Goal: Navigation & Orientation: Find specific page/section

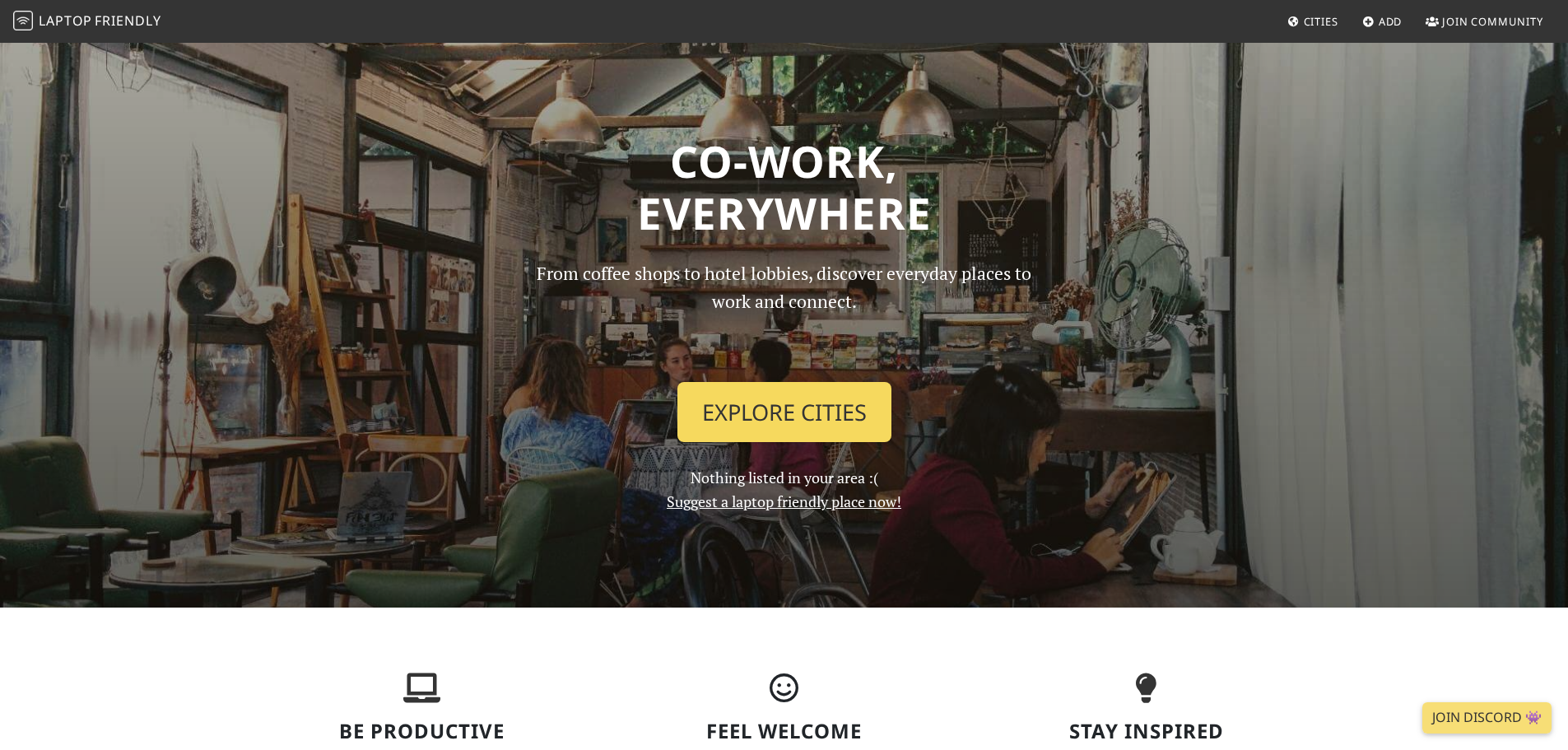
click at [791, 406] on link "Explore Cities" at bounding box center [784, 412] width 214 height 61
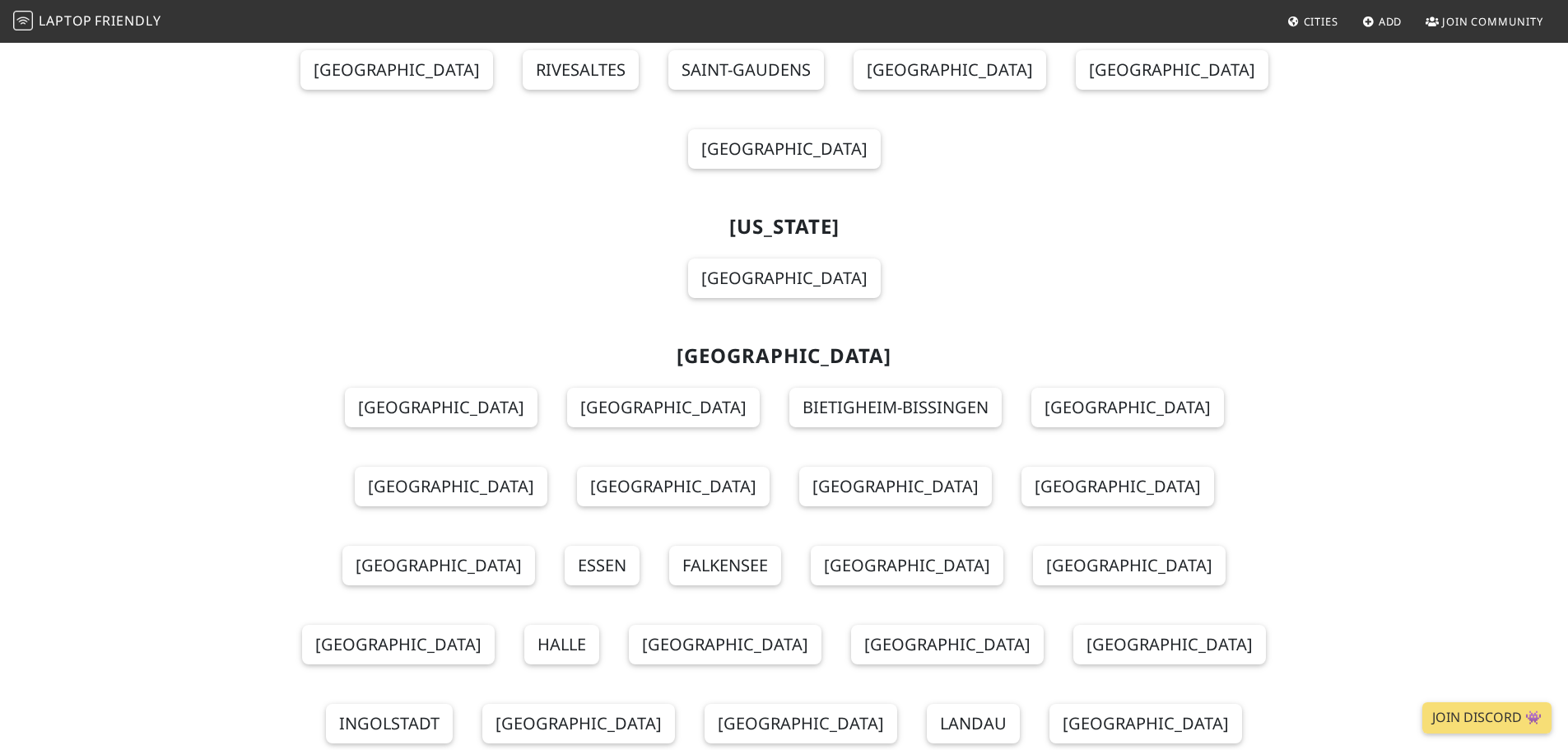
scroll to position [5765, 0]
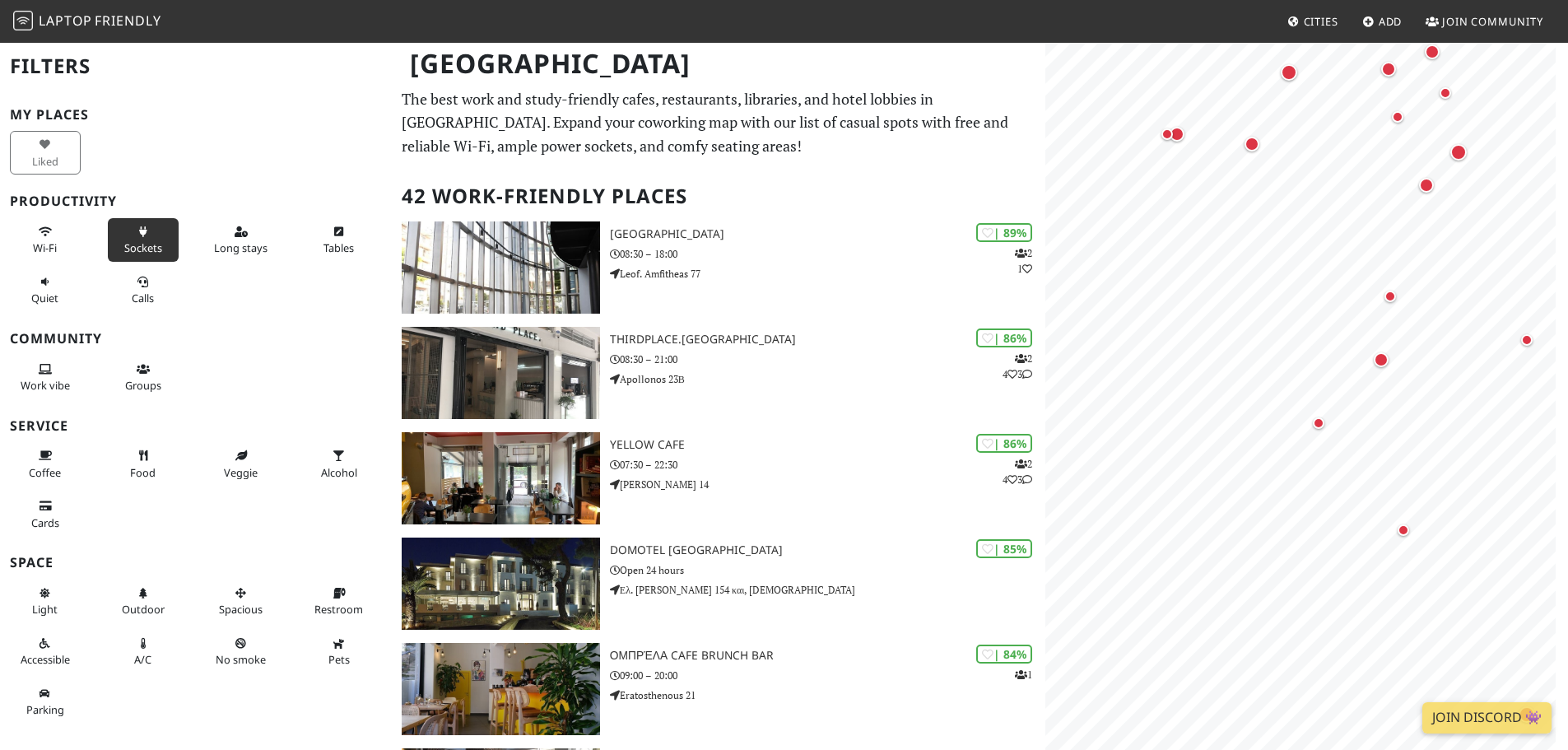
click at [160, 236] on button "Sockets" at bounding box center [143, 240] width 71 height 44
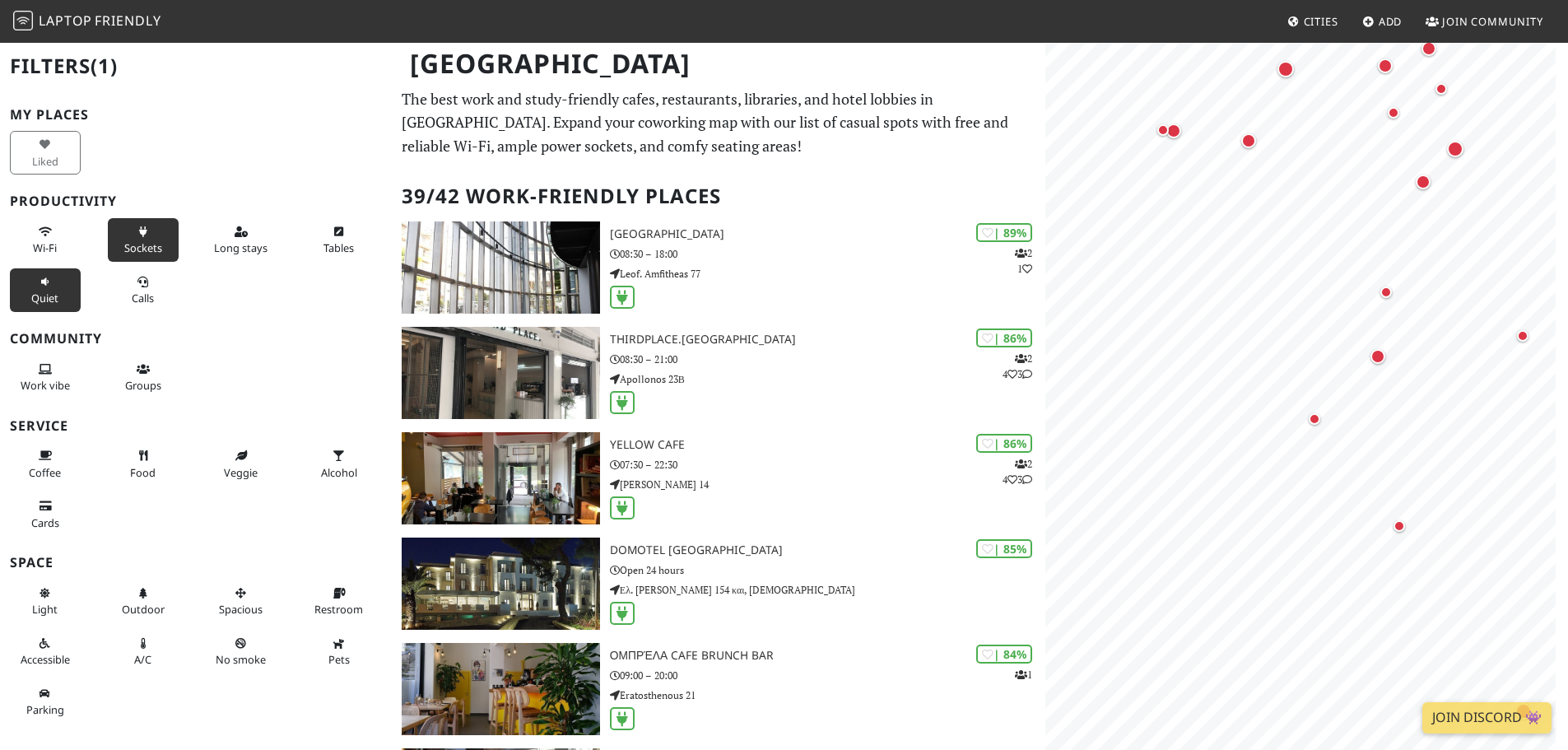
click at [41, 290] on button "Quiet" at bounding box center [45, 290] width 71 height 44
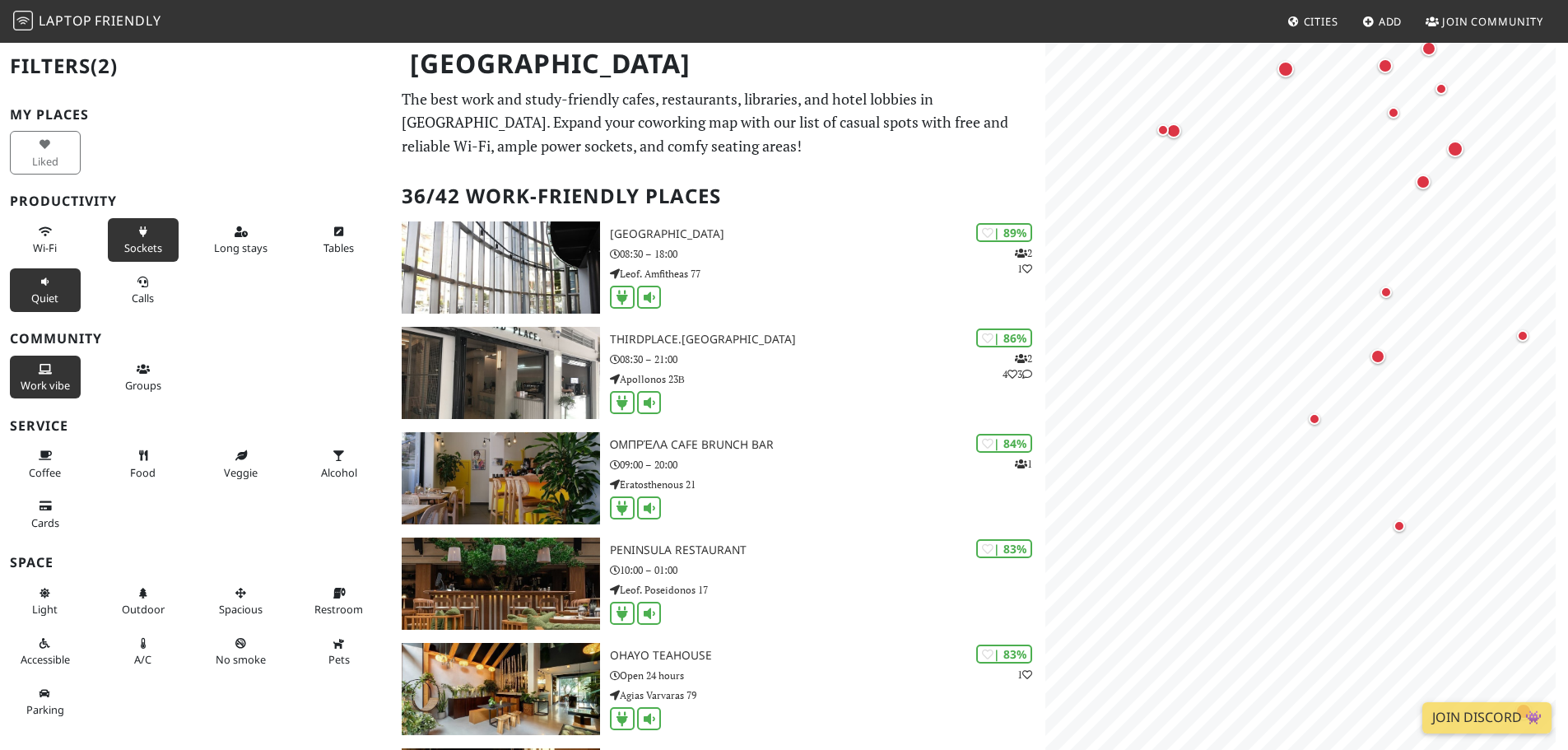
click at [58, 372] on button "Work vibe" at bounding box center [45, 378] width 71 height 44
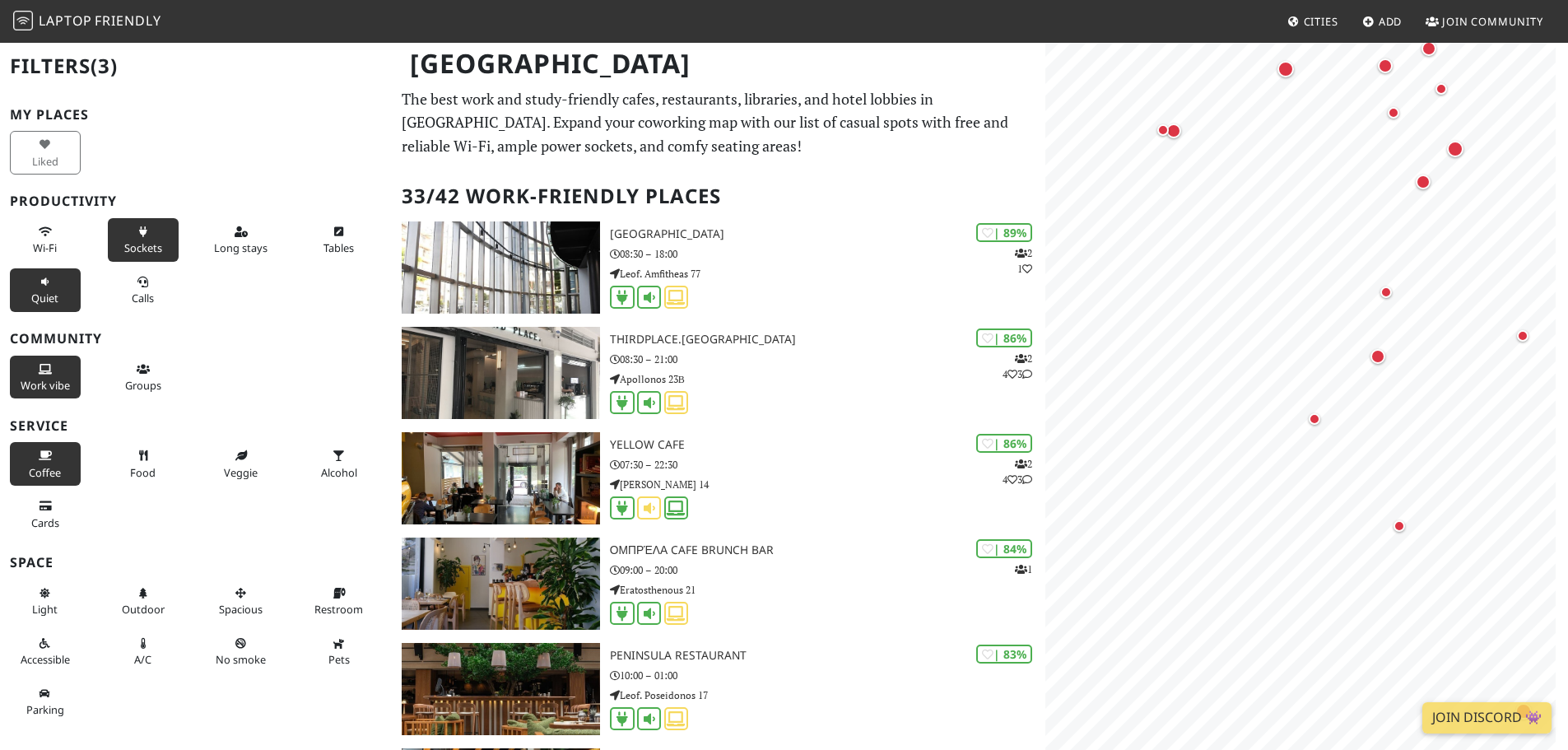
click at [43, 456] on icon at bounding box center [45, 456] width 13 height 11
click at [328, 661] on span "Pets" at bounding box center [338, 659] width 21 height 15
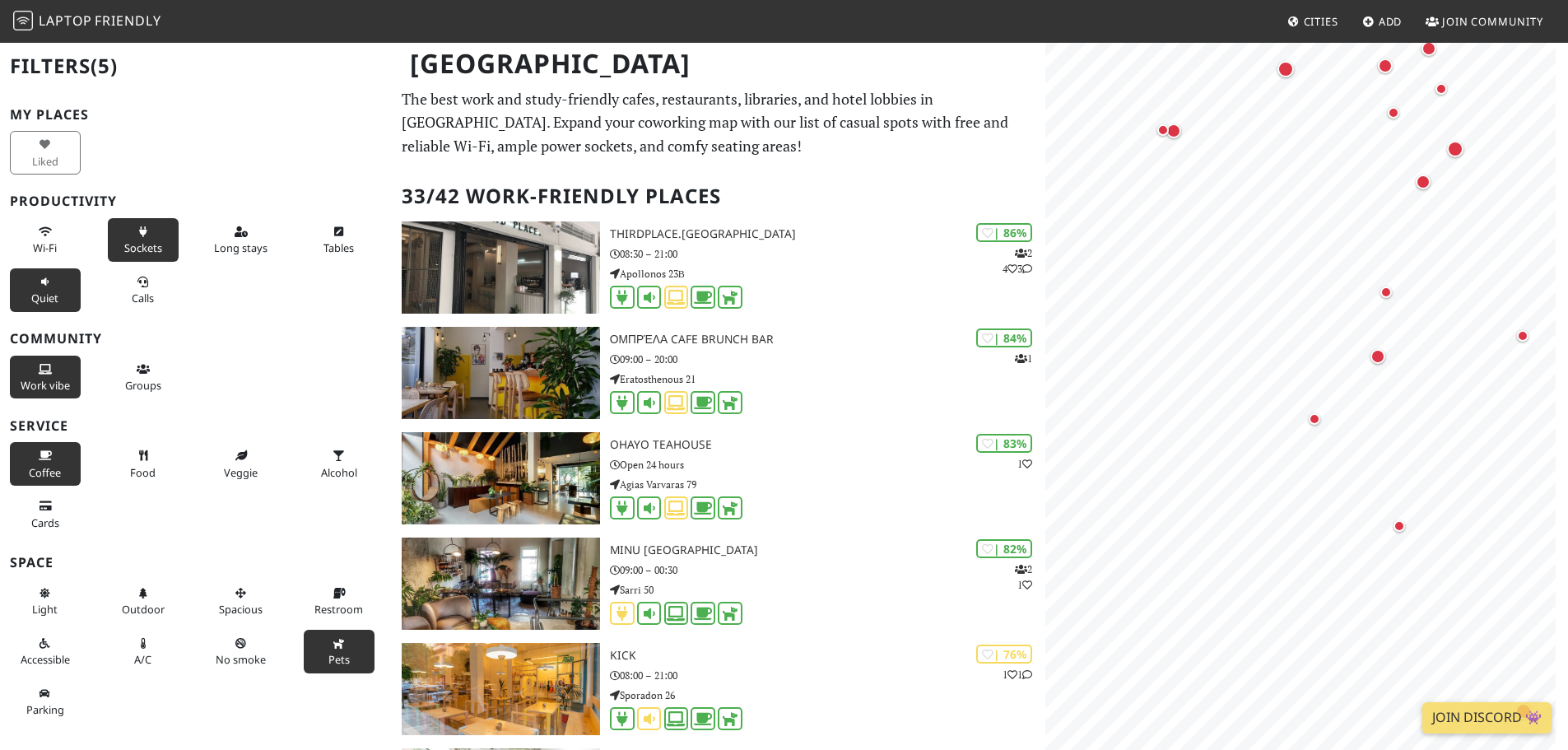
click at [328, 661] on span "Pets" at bounding box center [338, 659] width 21 height 15
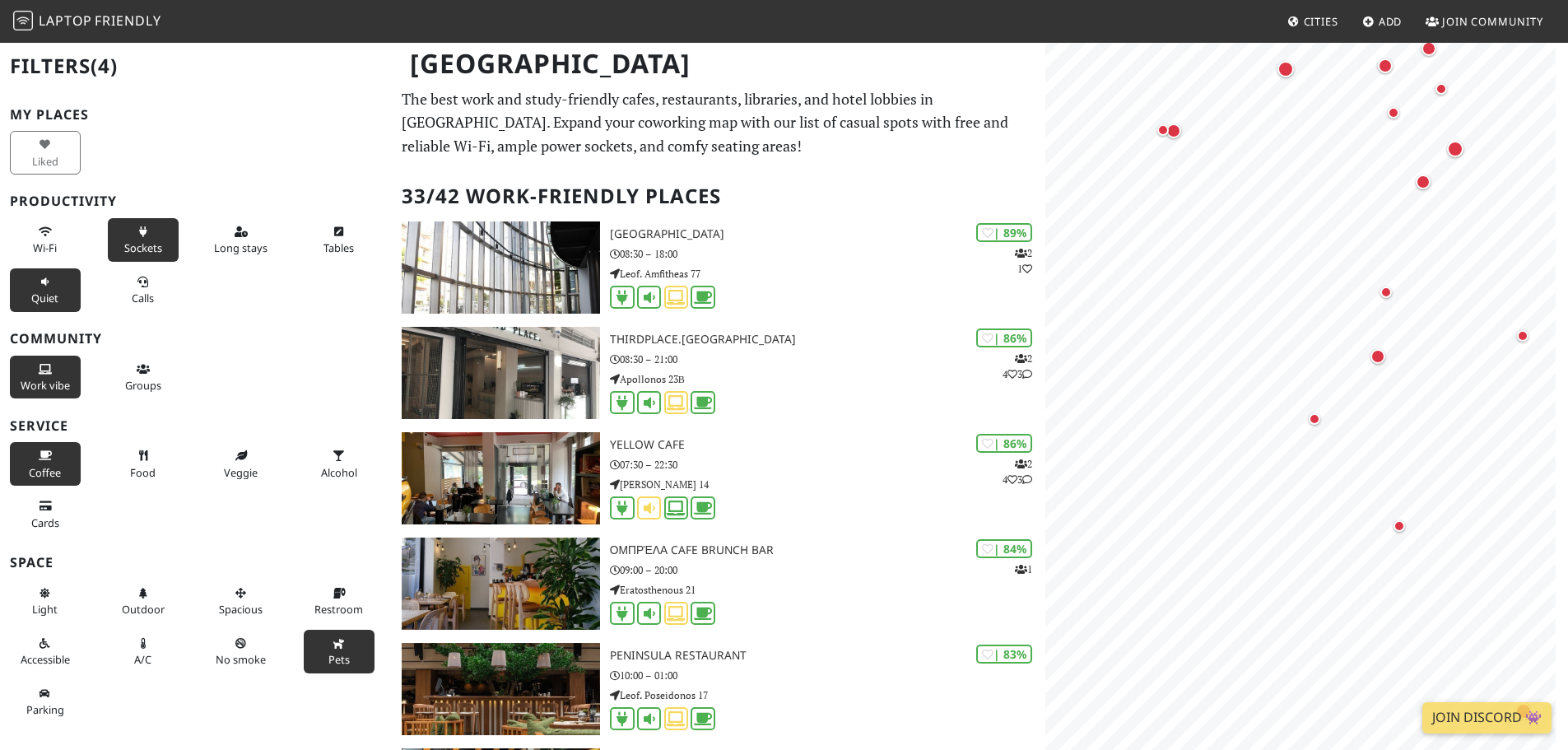
click at [312, 662] on button "Pets" at bounding box center [339, 652] width 71 height 44
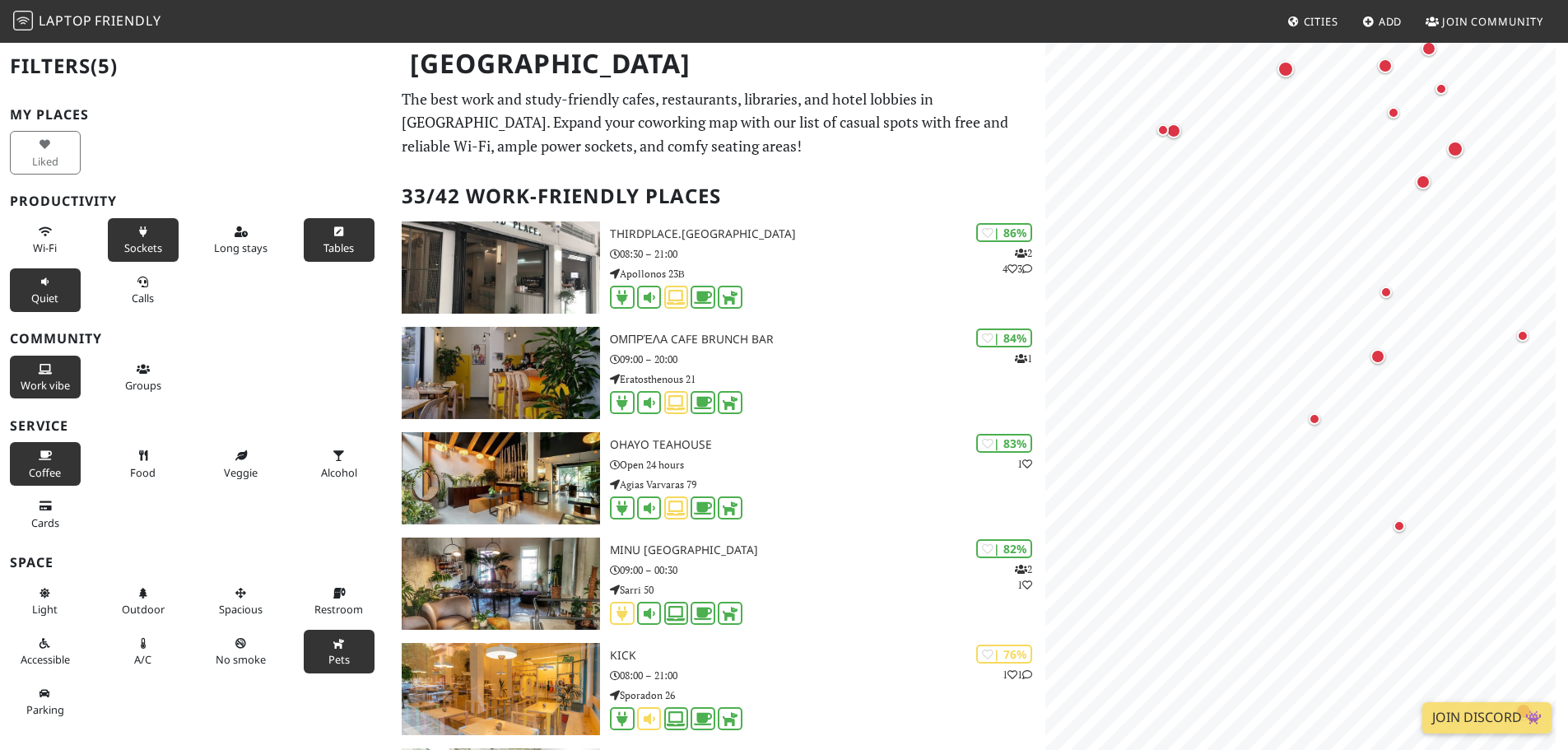
click at [326, 239] on button "Tables" at bounding box center [339, 240] width 71 height 44
